Goal: Book appointment/travel/reservation

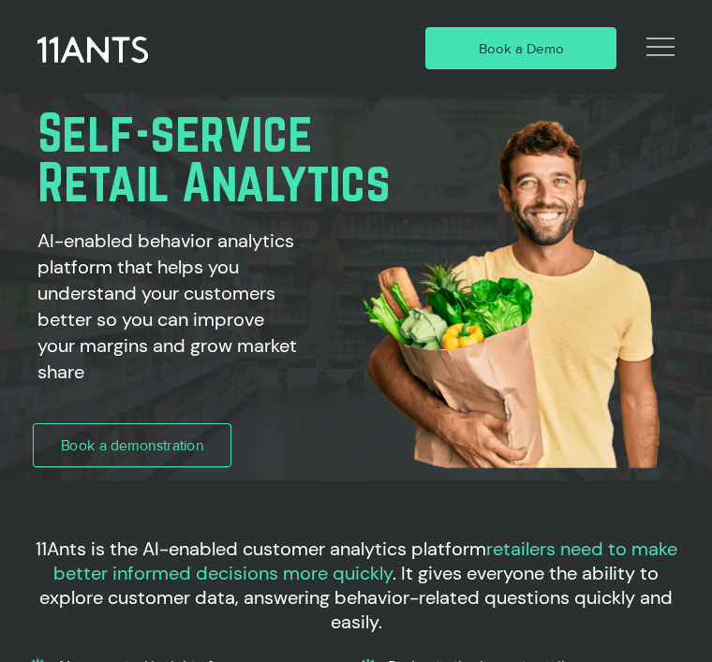
click at [204, 445] on link "Book a demonstration" at bounding box center [132, 446] width 199 height 44
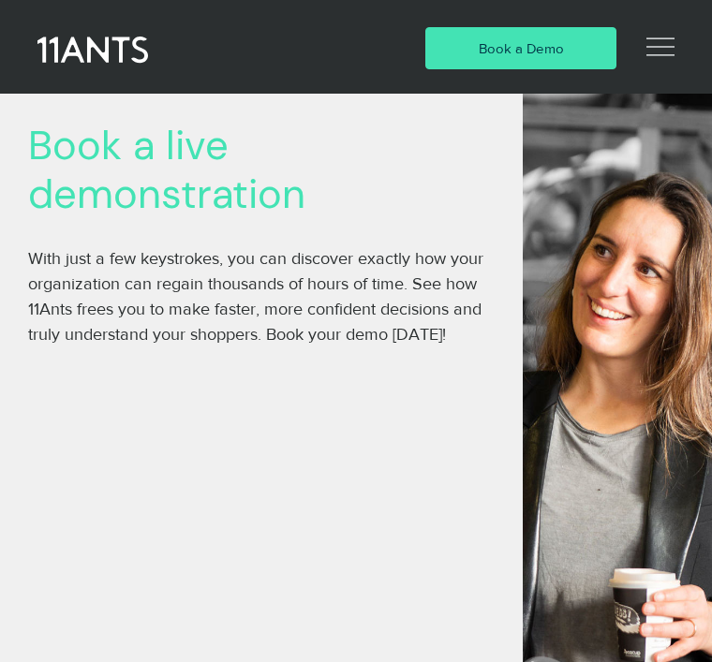
scroll to position [201, 0]
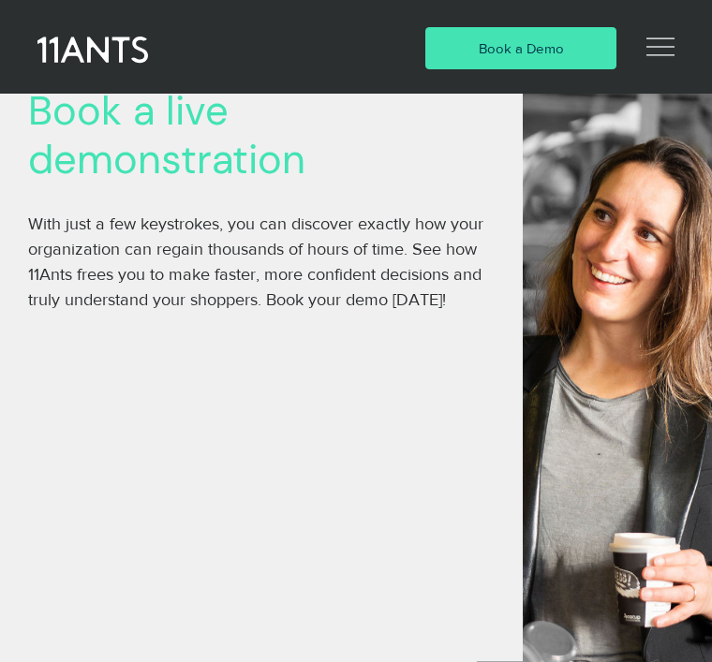
click at [539, 52] on span "Book a Demo" at bounding box center [521, 48] width 85 height 20
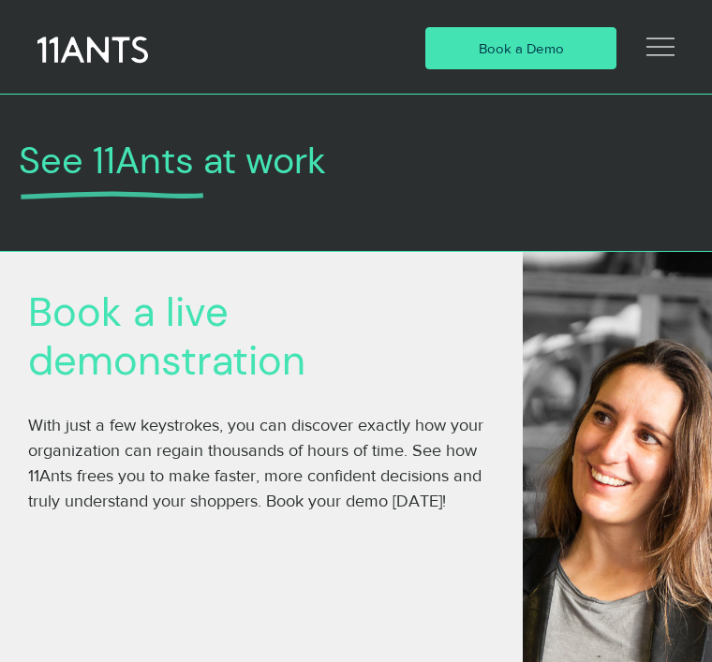
scroll to position [3, 0]
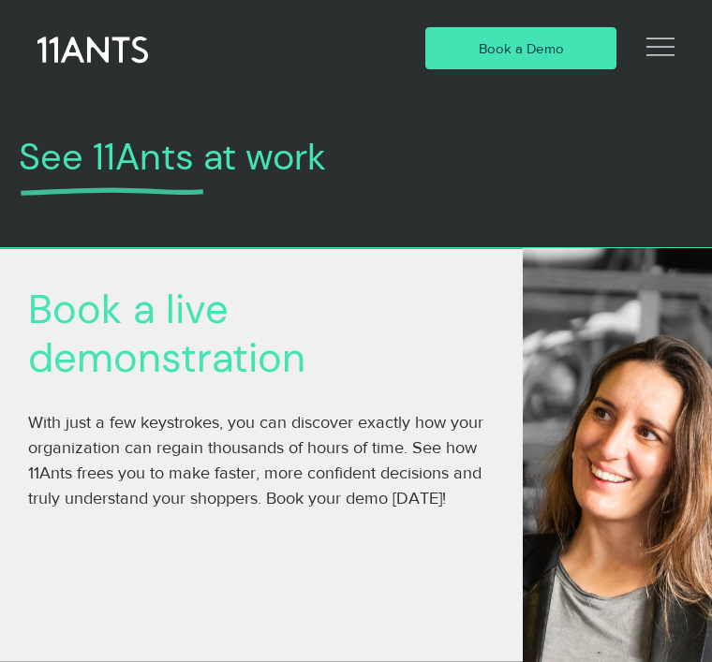
click at [502, 42] on span "Book a Demo" at bounding box center [521, 48] width 85 height 20
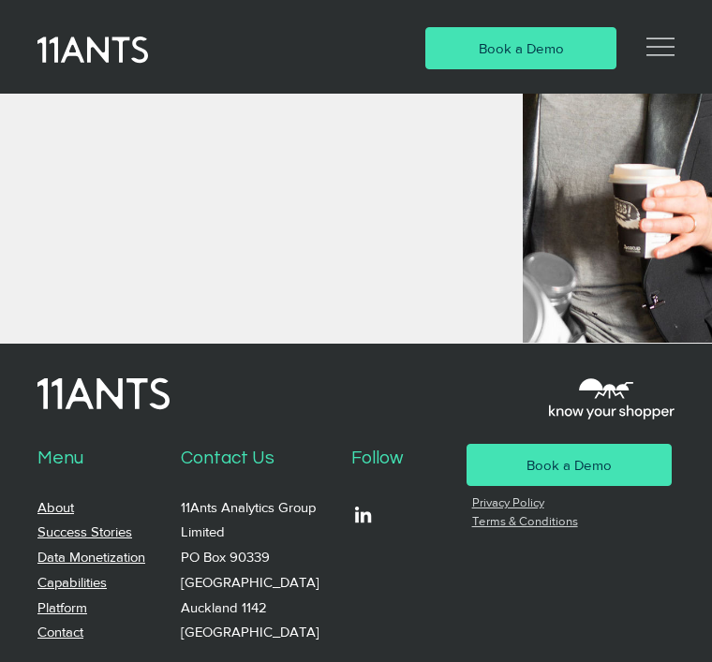
scroll to position [1210, 0]
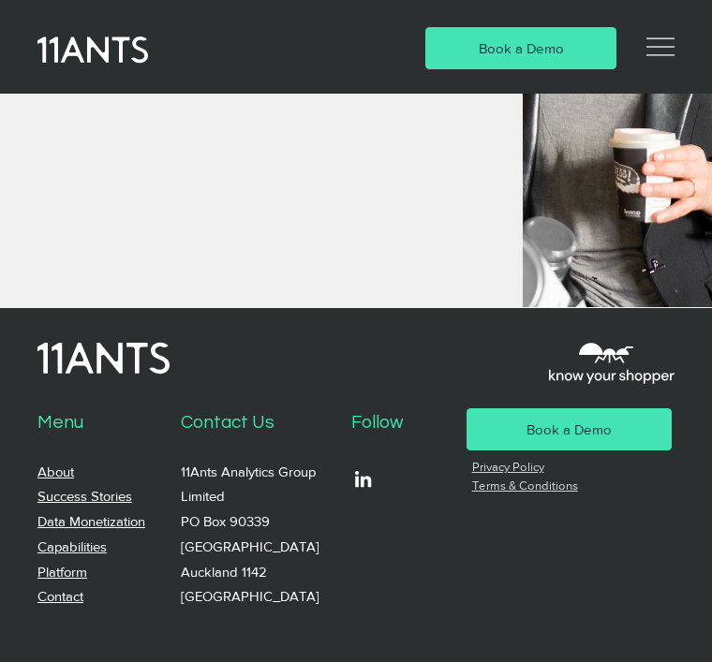
click at [578, 429] on span "Book a Demo" at bounding box center [569, 430] width 85 height 20
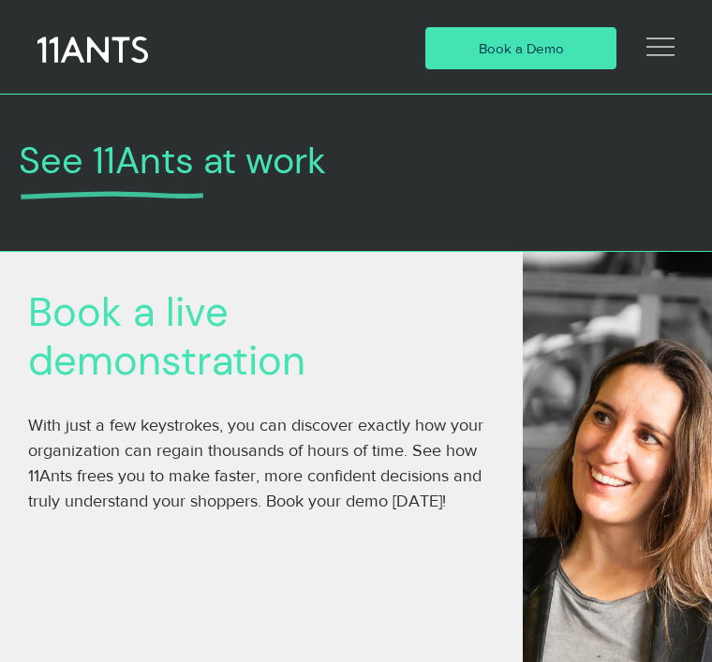
click at [513, 67] on link "Book a Demo" at bounding box center [521, 48] width 192 height 42
